Goal: Task Accomplishment & Management: Manage account settings

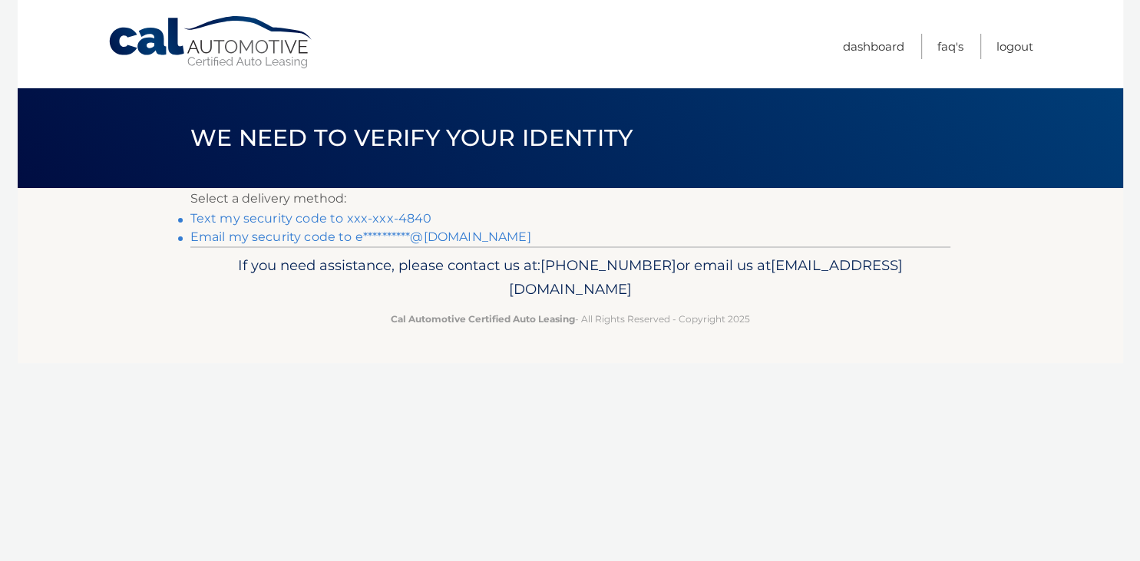
click at [419, 214] on link "Text my security code to xxx-xxx-4840" at bounding box center [311, 218] width 242 height 15
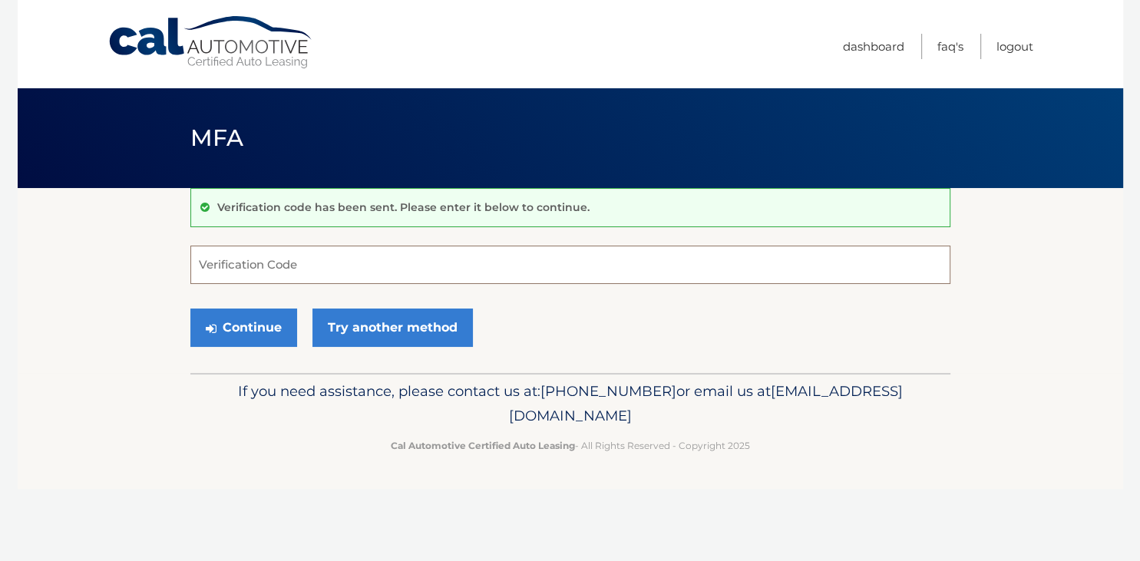
click at [355, 266] on input "Verification Code" at bounding box center [570, 265] width 760 height 38
type input "194068"
click at [245, 344] on button "Continue" at bounding box center [243, 328] width 107 height 38
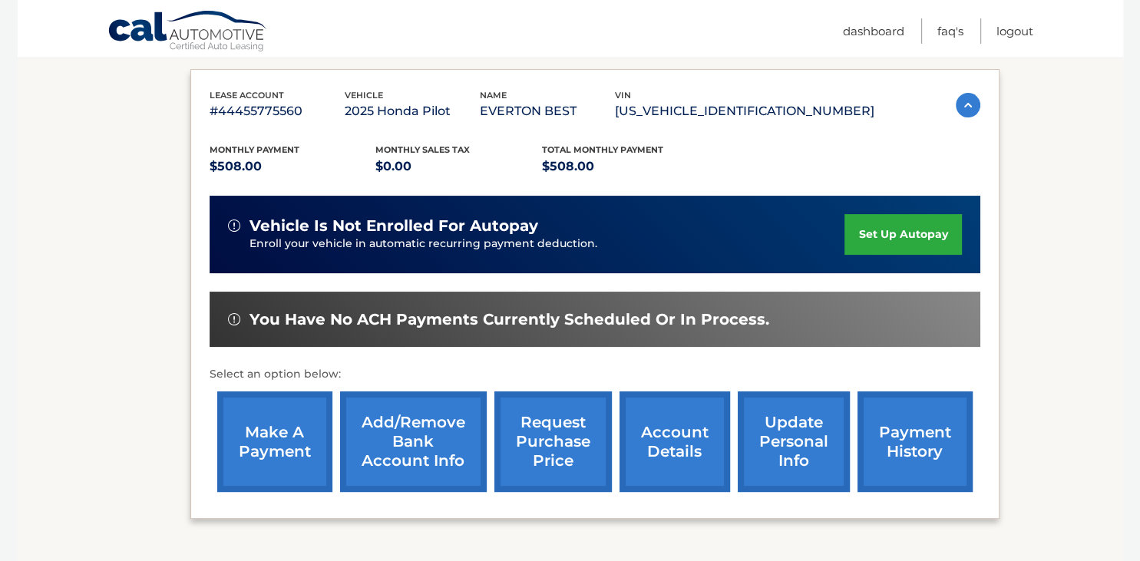
scroll to position [243, 0]
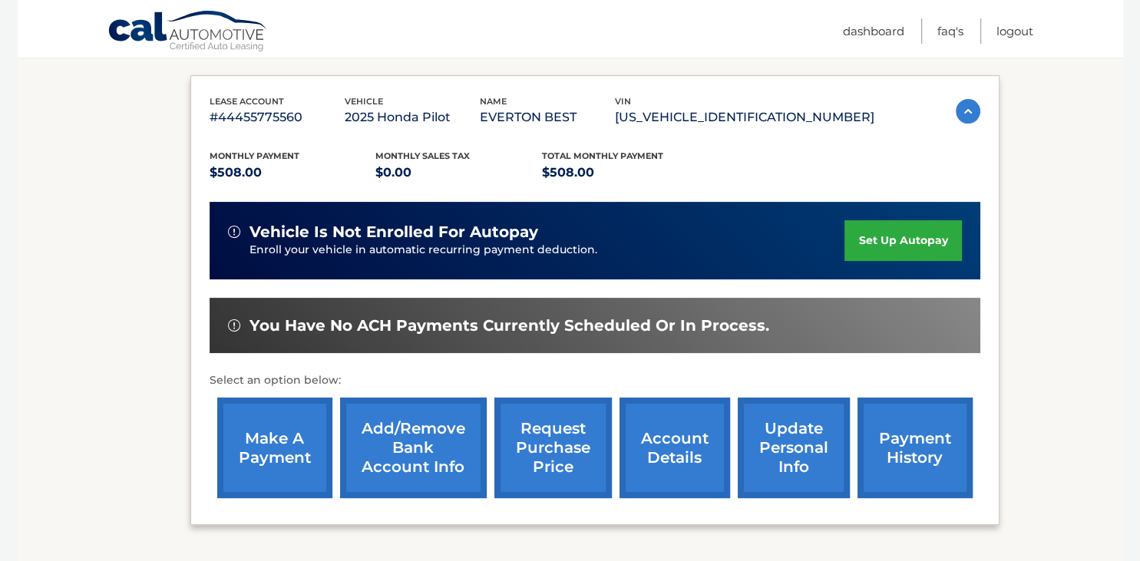
click at [845, 241] on link "set up autopay" at bounding box center [903, 240] width 117 height 41
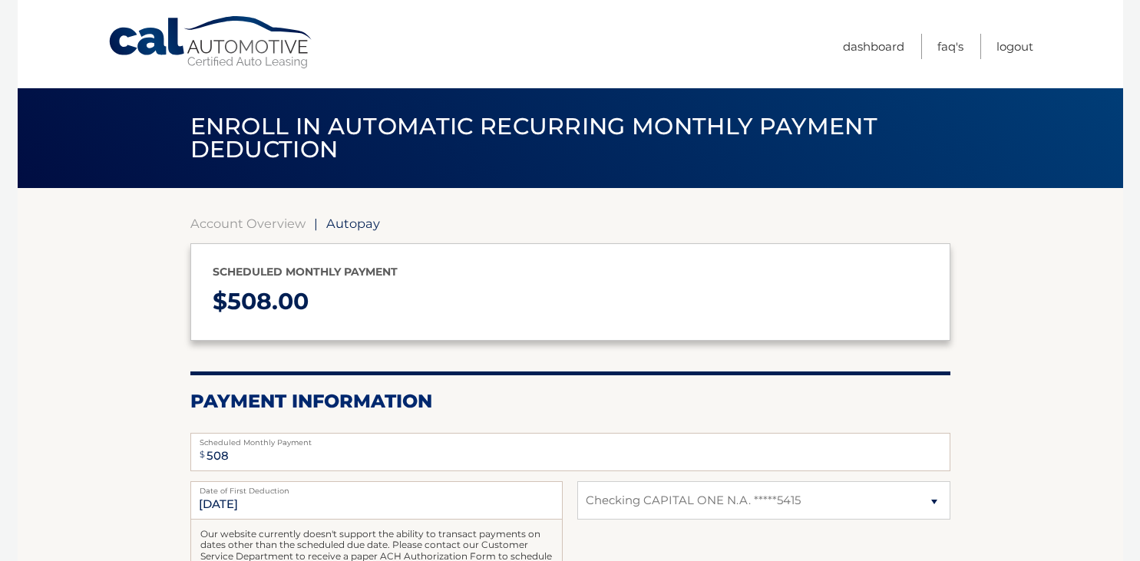
select select "ODE0ODNiZDYtMzc2MC00NjI5LTk0ZDQtYTEzZmM4NTA0OGRk"
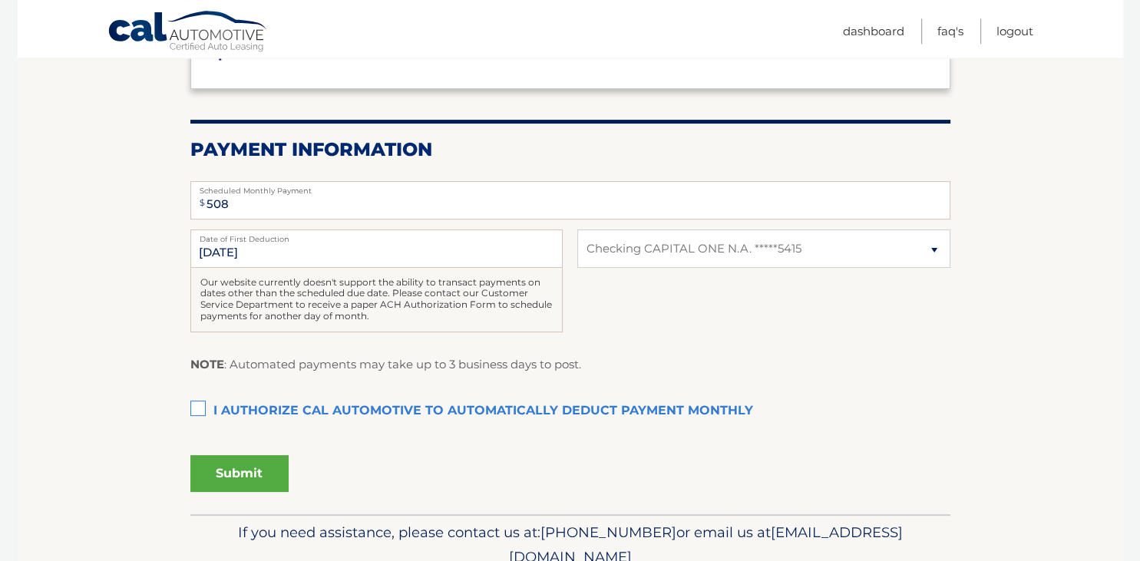
scroll to position [319, 0]
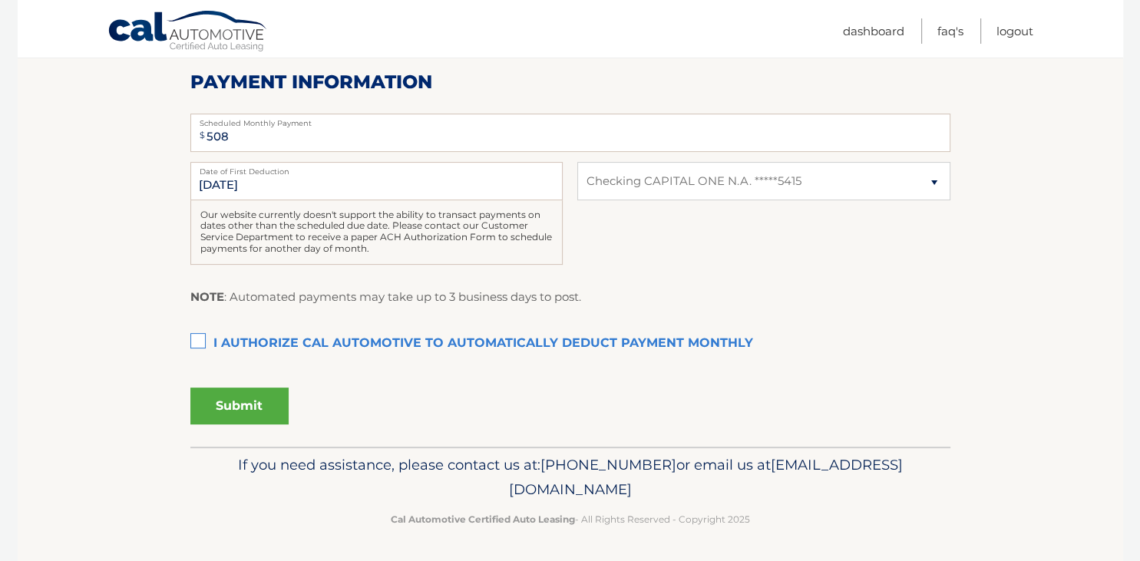
click at [195, 346] on label "I authorize cal automotive to automatically deduct payment monthly This checkbo…" at bounding box center [570, 344] width 760 height 31
click at [0, 0] on input "I authorize cal automotive to automatically deduct payment monthly This checkbo…" at bounding box center [0, 0] width 0 height 0
click at [234, 411] on button "Submit" at bounding box center [239, 406] width 98 height 37
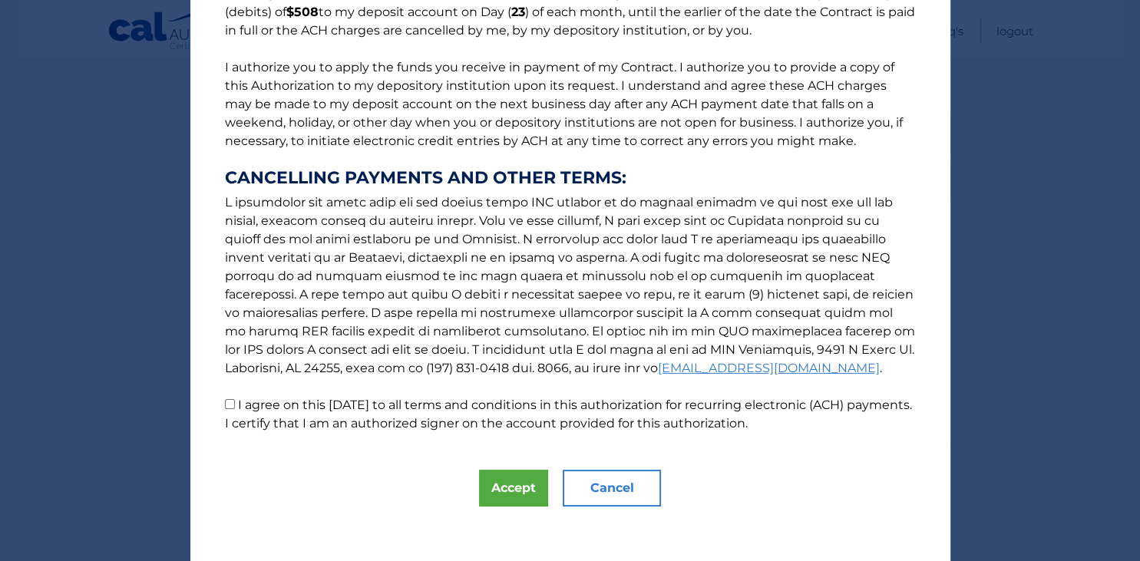
scroll to position [164, 0]
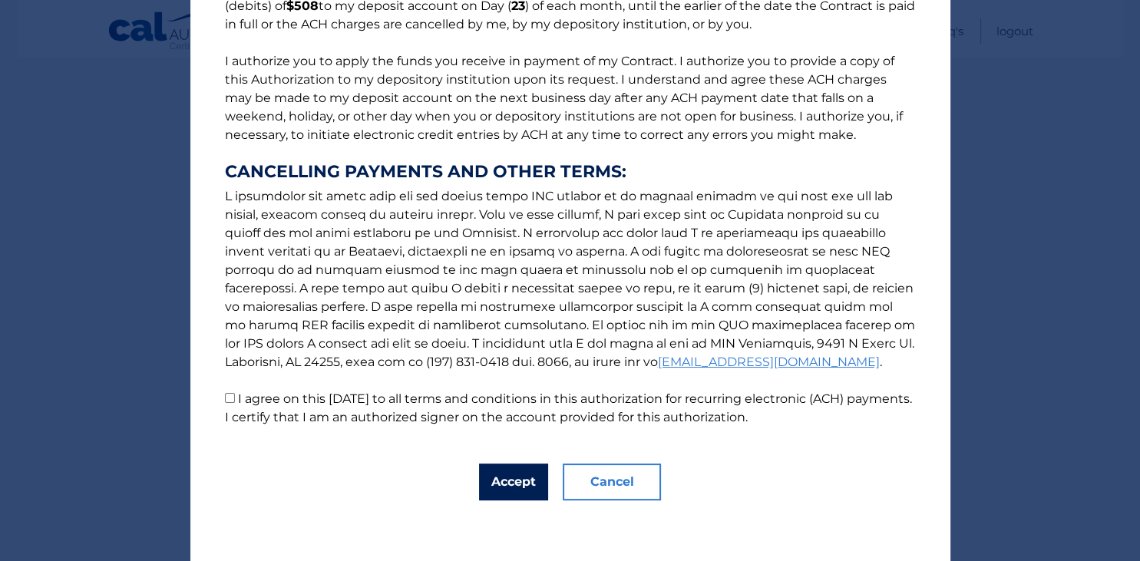
click at [510, 486] on button "Accept" at bounding box center [513, 482] width 69 height 37
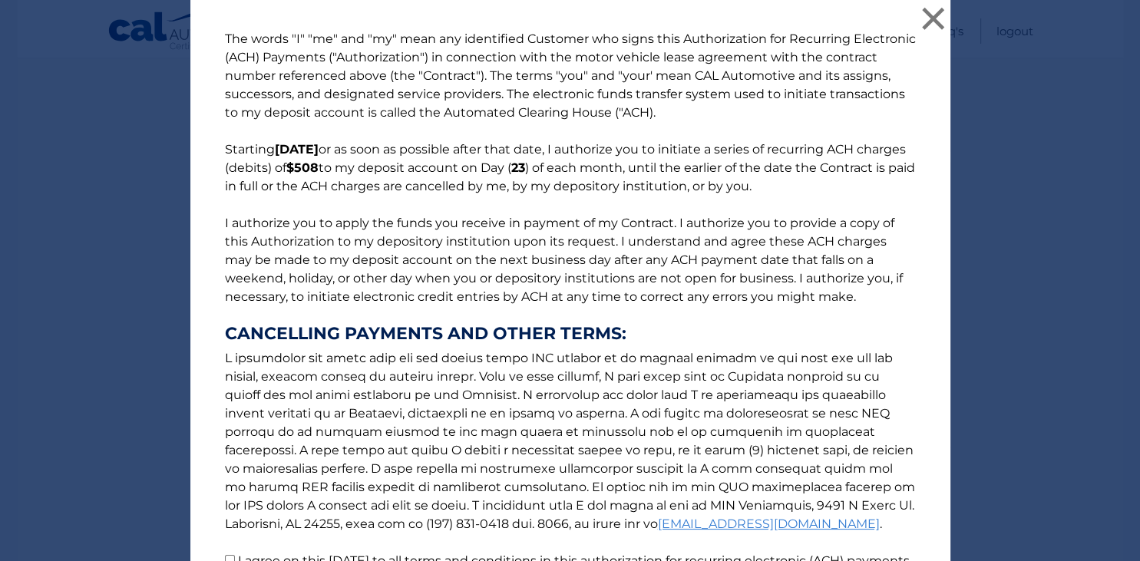
scroll to position [0, 0]
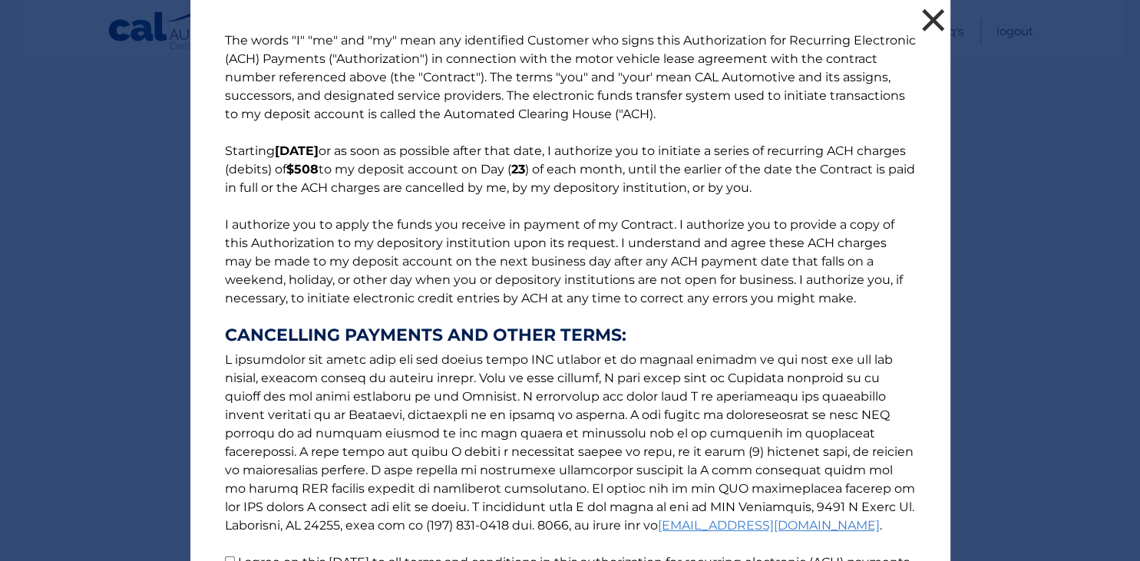
click at [928, 29] on button "×" at bounding box center [933, 20] width 31 height 31
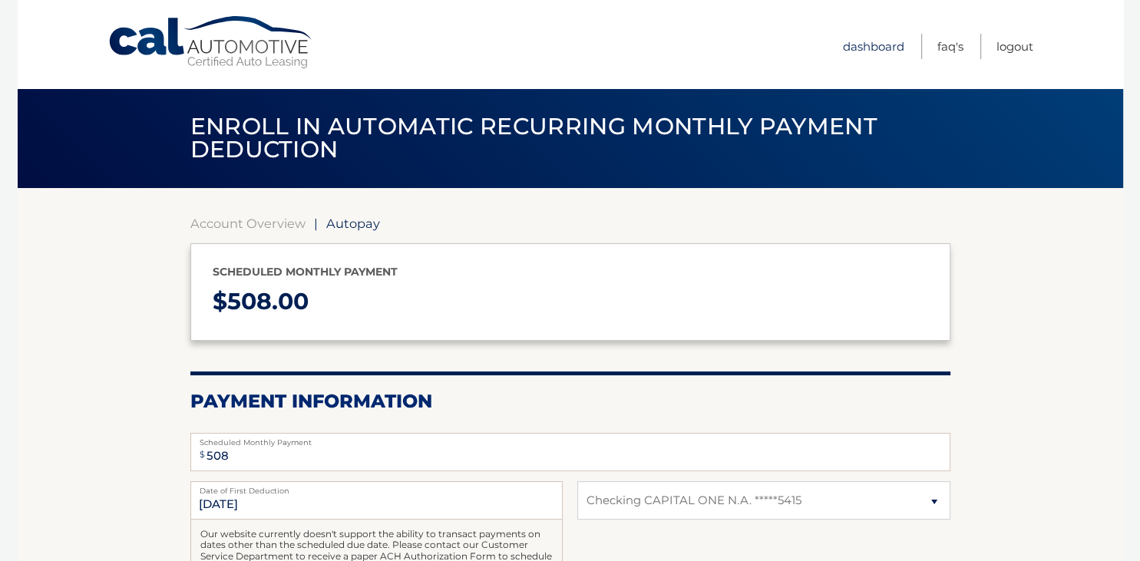
click at [884, 47] on link "Dashboard" at bounding box center [873, 46] width 61 height 25
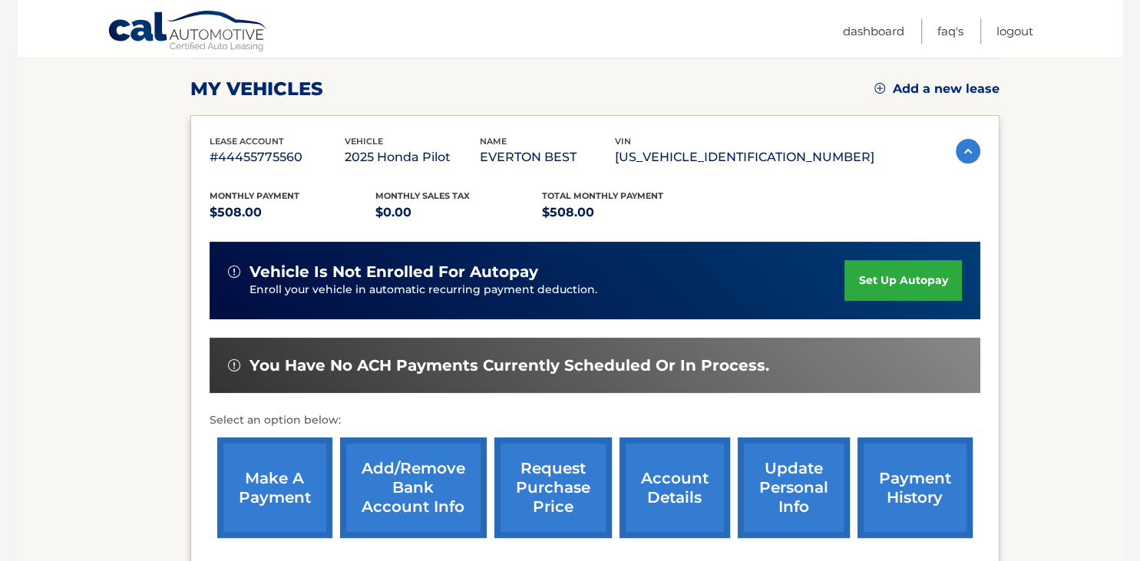
scroll to position [243, 0]
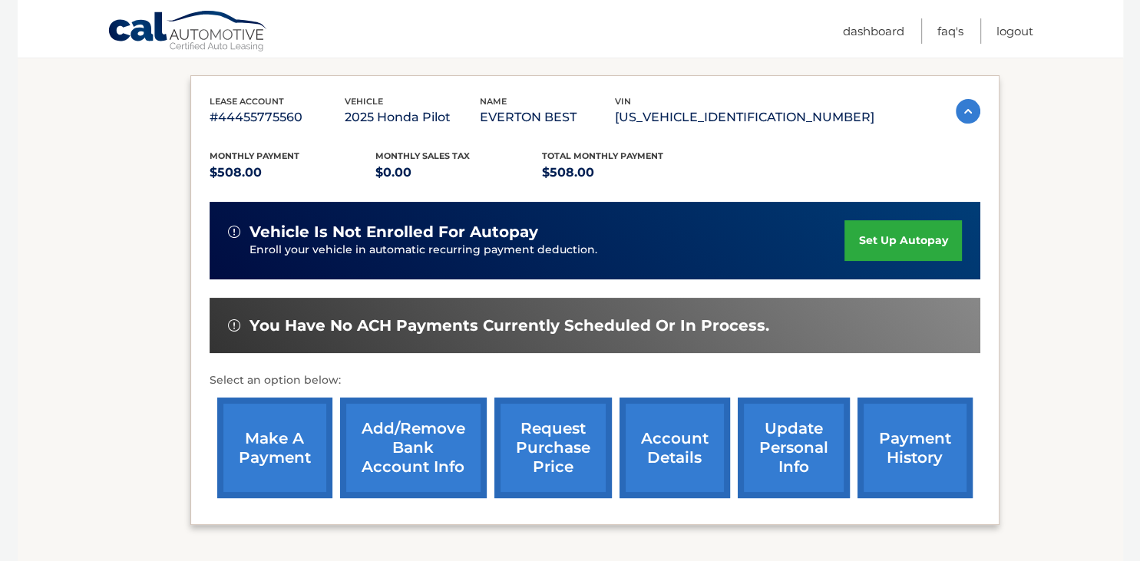
click at [267, 478] on link "make a payment" at bounding box center [274, 448] width 115 height 101
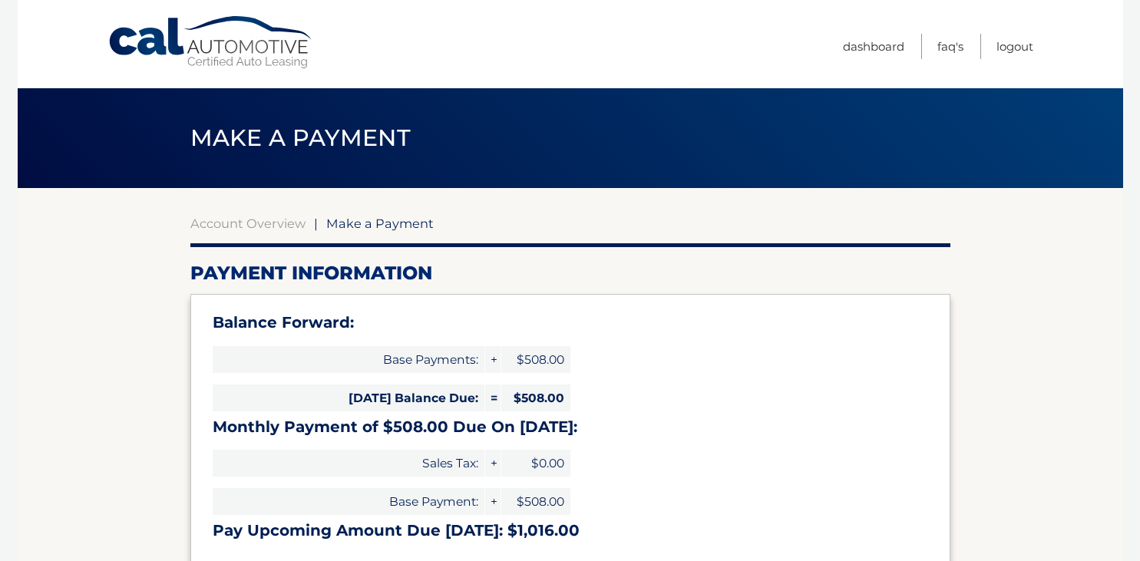
select select "ODE0ODNiZDYtMzc2MC00NjI5LTk0ZDQtYTEzZmM4NTA0OGRk"
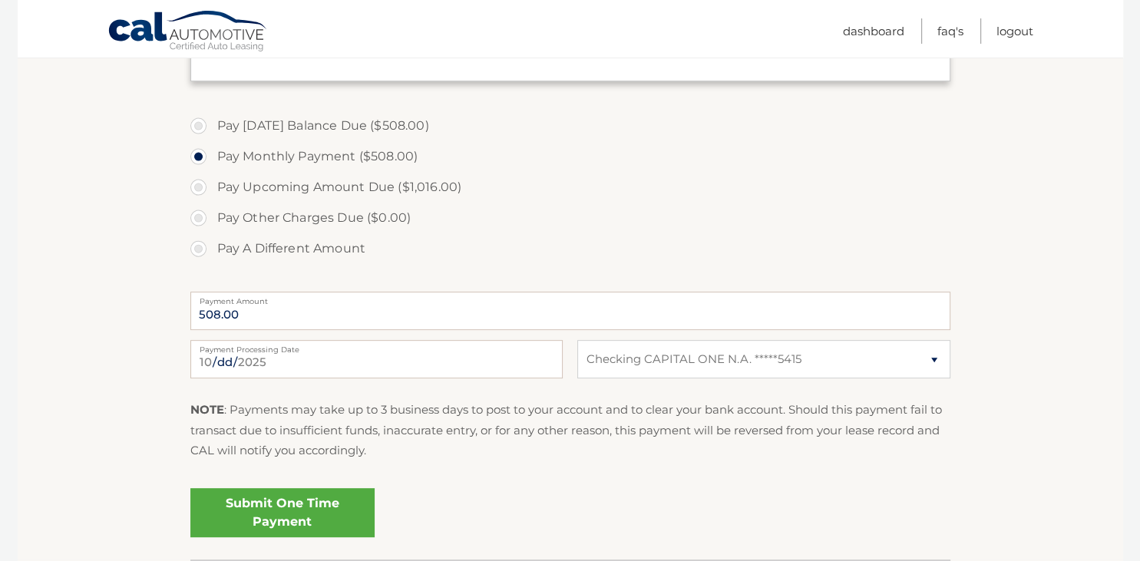
scroll to position [527, 0]
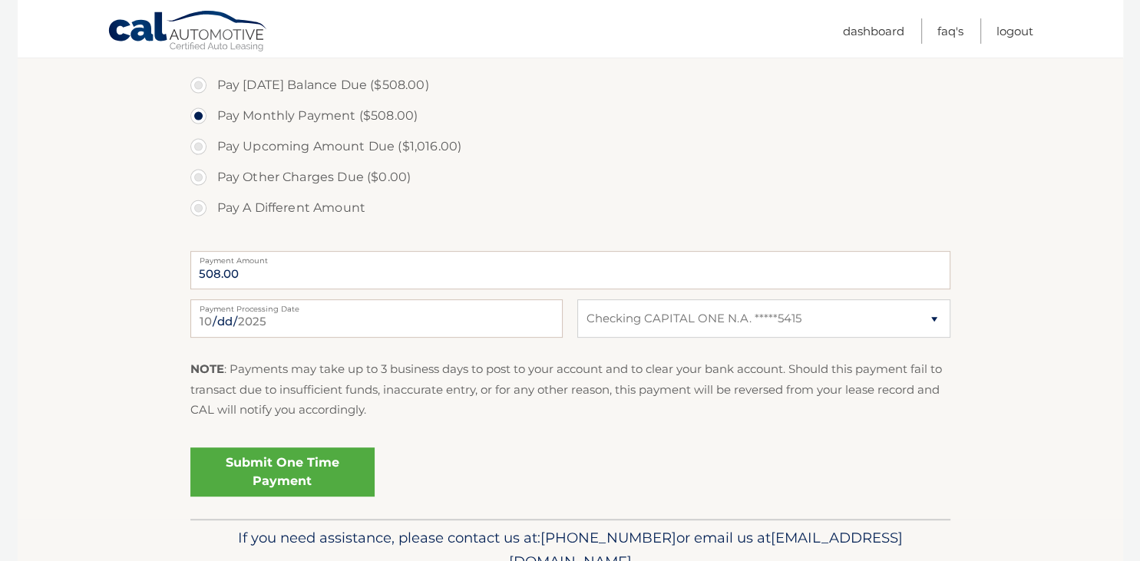
click at [281, 464] on link "Submit One Time Payment" at bounding box center [282, 472] width 184 height 49
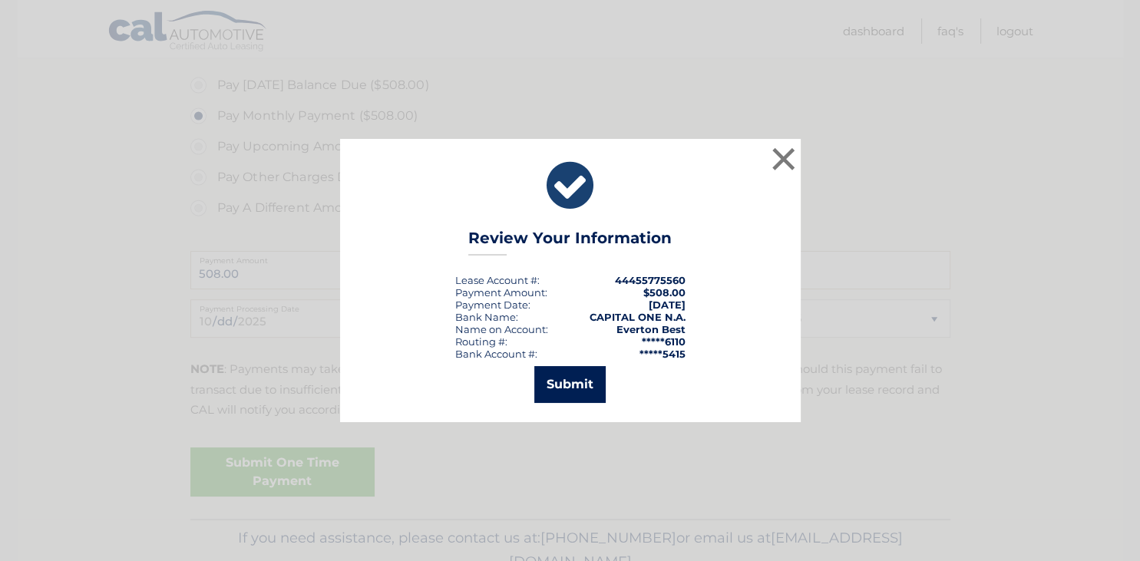
click at [564, 375] on button "Submit" at bounding box center [569, 384] width 71 height 37
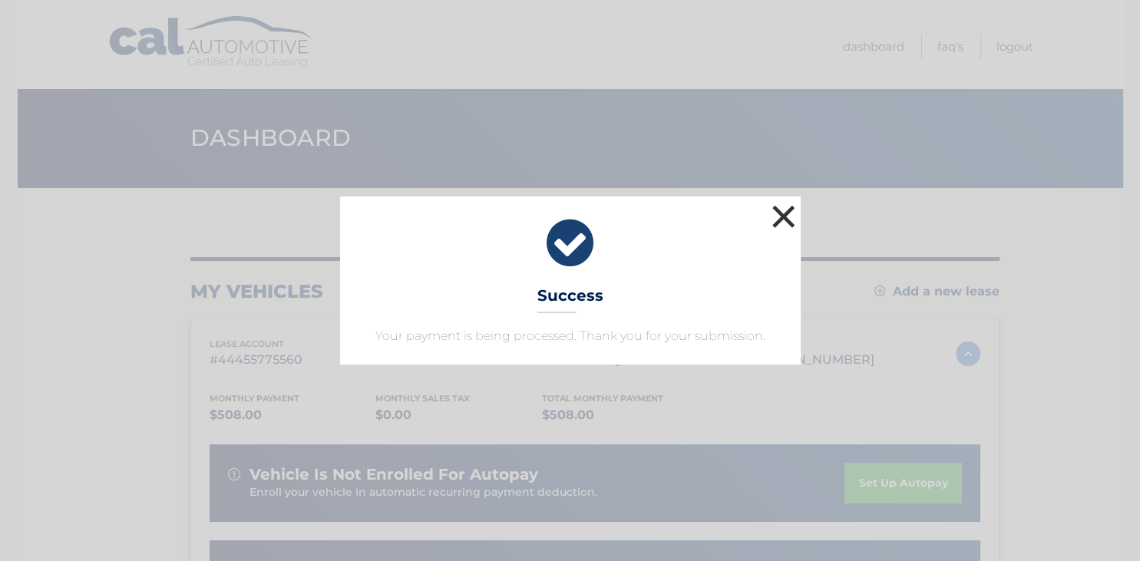
click at [771, 225] on button "×" at bounding box center [784, 216] width 31 height 31
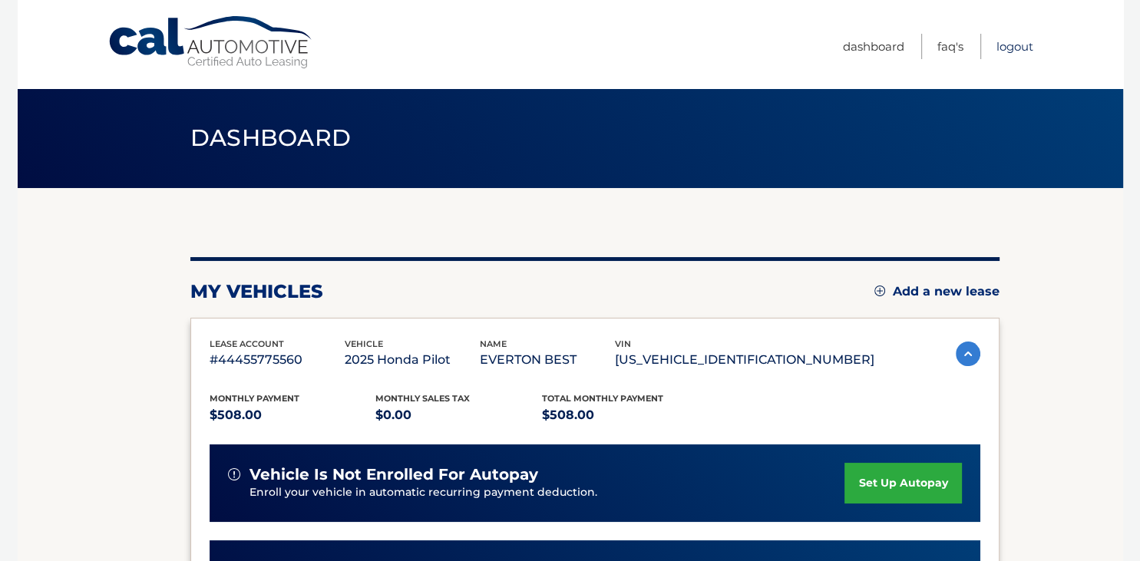
click at [1017, 45] on link "Logout" at bounding box center [1015, 46] width 37 height 25
